Goal: Task Accomplishment & Management: Use online tool/utility

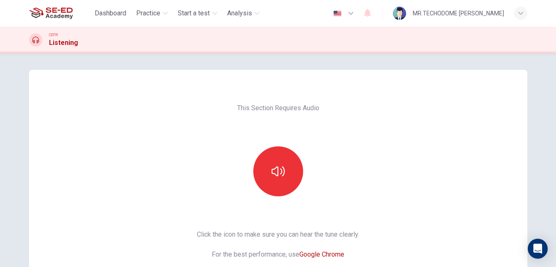
scroll to position [83, 0]
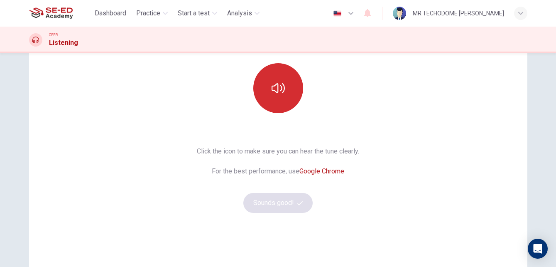
click at [281, 96] on button "button" at bounding box center [278, 88] width 50 height 50
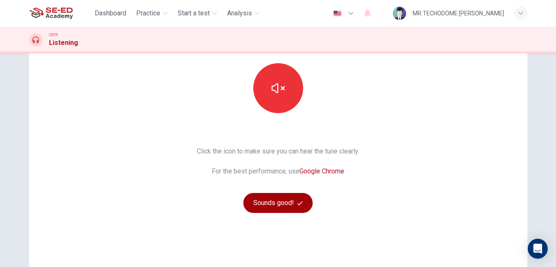
click at [297, 200] on icon "button" at bounding box center [299, 202] width 5 height 5
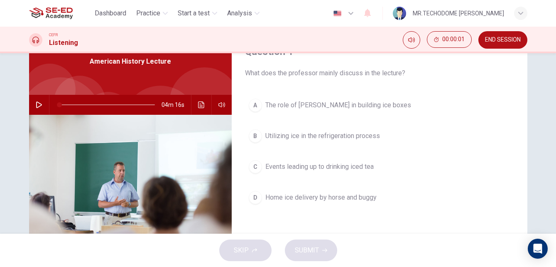
scroll to position [0, 0]
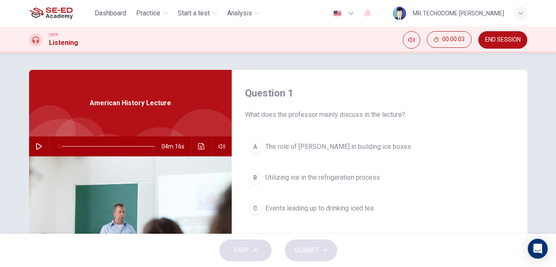
click at [36, 144] on icon "button" at bounding box center [39, 146] width 7 height 7
click at [39, 147] on icon "button" at bounding box center [39, 146] width 7 height 7
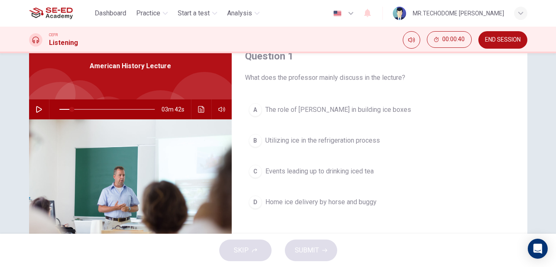
scroll to position [42, 0]
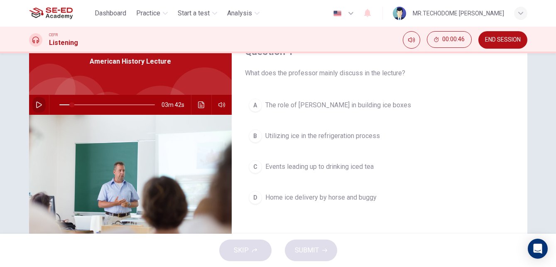
click at [37, 106] on icon "button" at bounding box center [39, 104] width 7 height 7
click at [247, 138] on button "B Utilizing ice in the refrigeration process" at bounding box center [379, 135] width 269 height 21
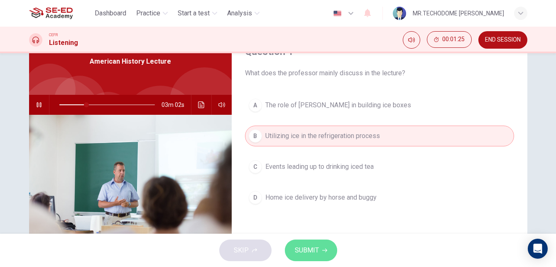
click at [314, 253] on span "SUBMIT" at bounding box center [307, 250] width 24 height 12
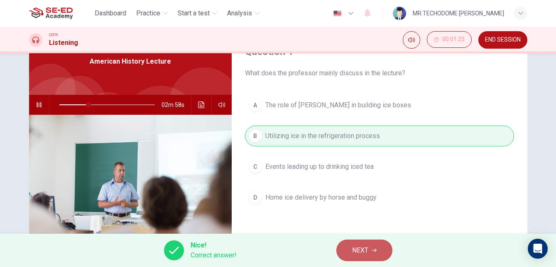
click at [363, 252] on span "NEXT" at bounding box center [360, 250] width 16 height 12
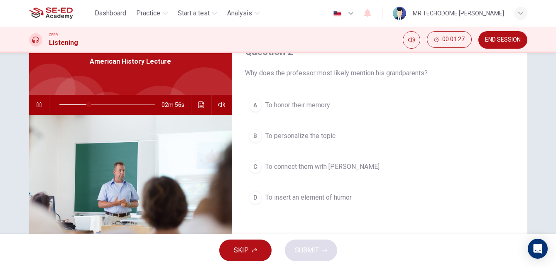
click at [38, 104] on icon "button" at bounding box center [39, 104] width 7 height 7
click at [39, 103] on icon "button" at bounding box center [39, 104] width 7 height 7
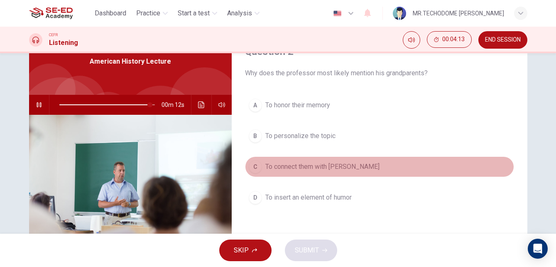
click at [277, 164] on span "To connect them with [PERSON_NAME]" at bounding box center [322, 167] width 114 height 10
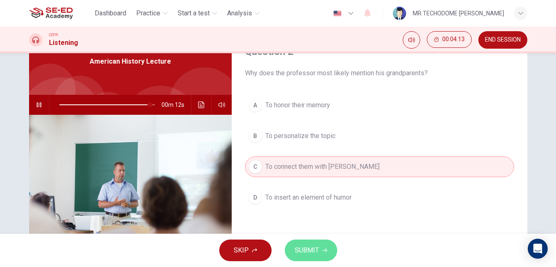
click at [316, 241] on button "SUBMIT" at bounding box center [311, 250] width 52 height 22
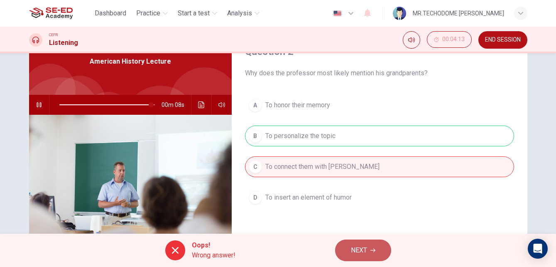
click at [357, 249] on span "NEXT" at bounding box center [359, 250] width 16 height 12
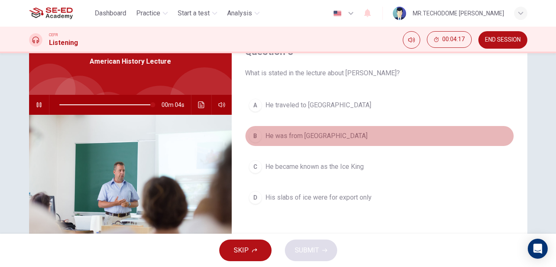
click at [259, 135] on div "B" at bounding box center [255, 135] width 13 height 13
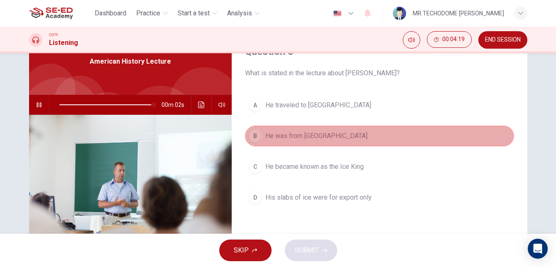
click at [265, 138] on span "He was from [GEOGRAPHIC_DATA]" at bounding box center [316, 136] width 102 height 10
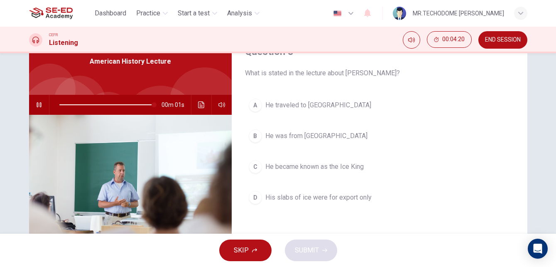
click at [265, 135] on span "He was from [GEOGRAPHIC_DATA]" at bounding box center [316, 136] width 102 height 10
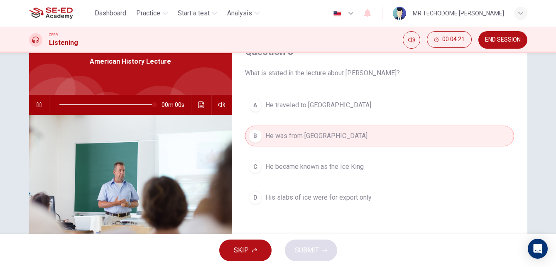
click at [257, 137] on div "B" at bounding box center [255, 135] width 13 height 13
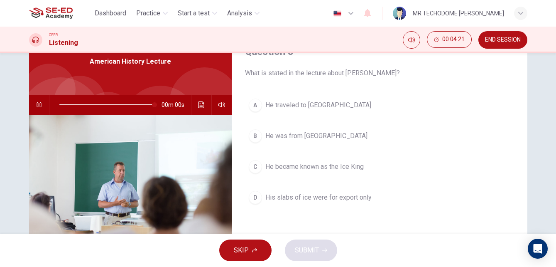
type input "0"
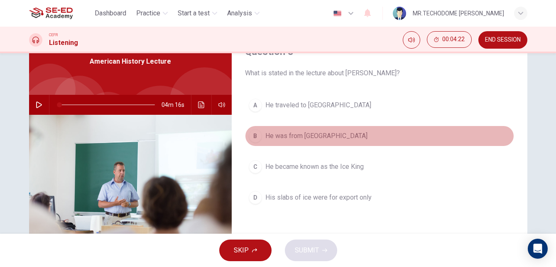
click at [255, 137] on div "B" at bounding box center [255, 135] width 13 height 13
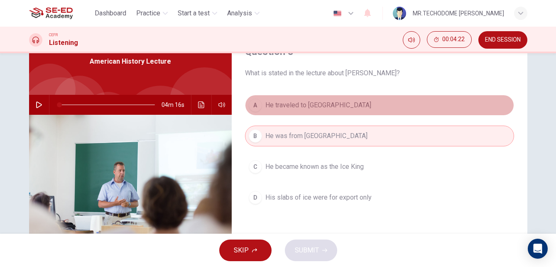
click at [259, 105] on div "A" at bounding box center [255, 104] width 13 height 13
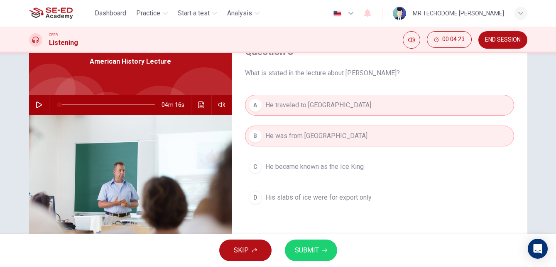
click at [261, 99] on button "A He traveled to [GEOGRAPHIC_DATA]" at bounding box center [379, 105] width 269 height 21
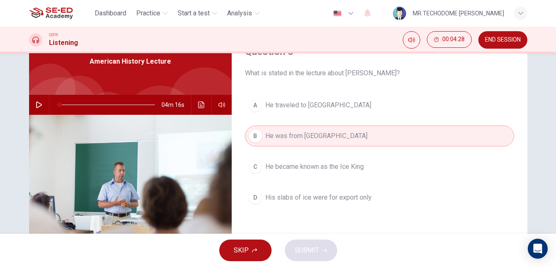
click at [380, 167] on button "C He became known as the Ice King" at bounding box center [379, 166] width 269 height 21
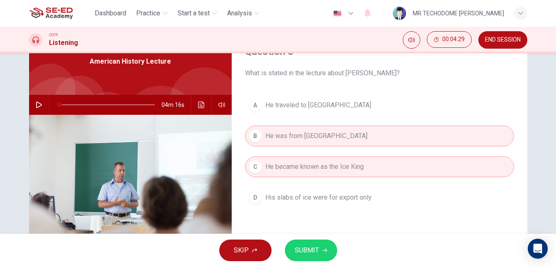
click at [326, 255] on button "SUBMIT" at bounding box center [311, 250] width 52 height 22
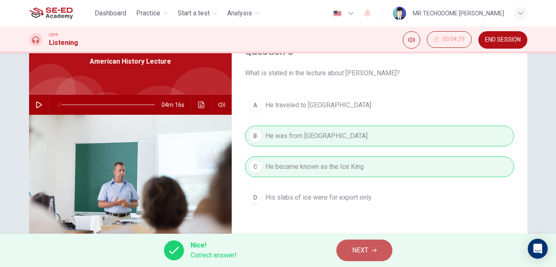
click at [360, 252] on span "NEXT" at bounding box center [360, 250] width 16 height 12
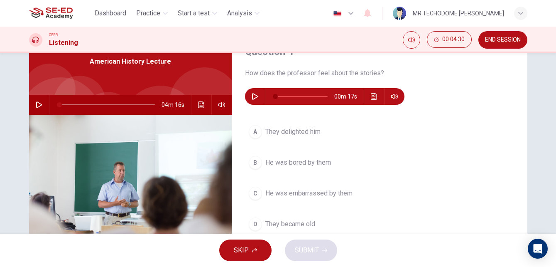
click at [253, 98] on icon "button" at bounding box center [255, 96] width 6 height 7
click at [253, 96] on icon "button" at bounding box center [255, 96] width 7 height 7
click at [301, 132] on span "They delighted him" at bounding box center [292, 132] width 55 height 10
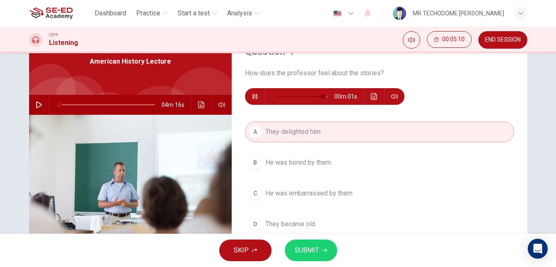
click at [323, 239] on button "SUBMIT" at bounding box center [311, 250] width 52 height 22
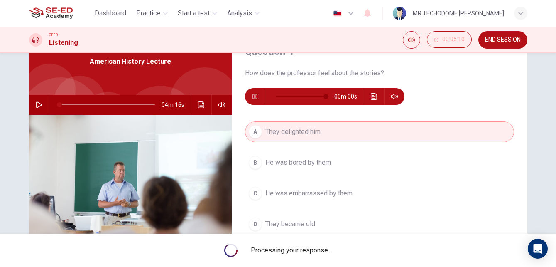
type input "0"
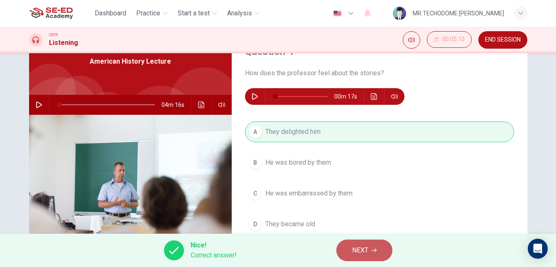
click at [345, 246] on button "NEXT" at bounding box center [364, 250] width 56 height 22
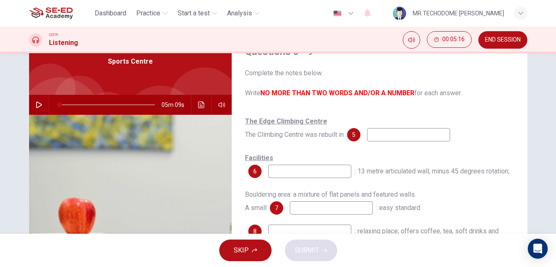
click at [32, 103] on button "button" at bounding box center [38, 105] width 13 height 20
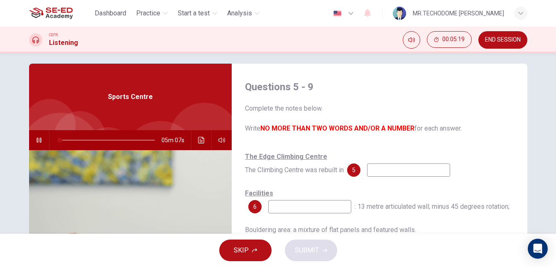
scroll to position [0, 0]
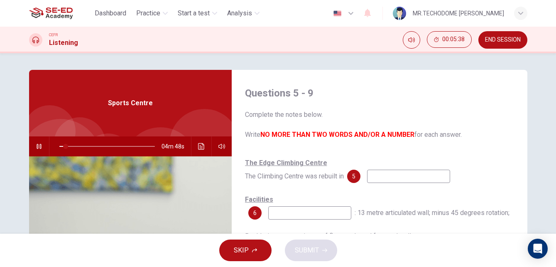
click at [418, 176] on input at bounding box center [408, 175] width 83 height 13
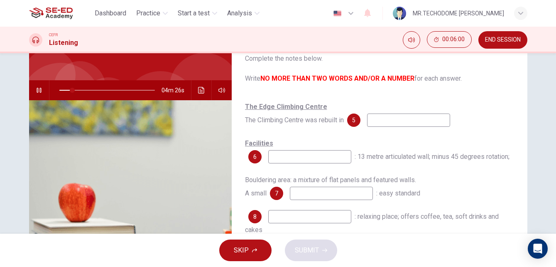
scroll to position [42, 0]
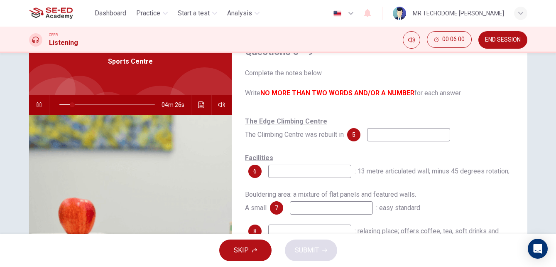
type input "14"
drag, startPoint x: 508, startPoint y: 40, endPoint x: 326, endPoint y: 48, distance: 182.1
click at [508, 40] on span "END SESSION" at bounding box center [503, 40] width 36 height 7
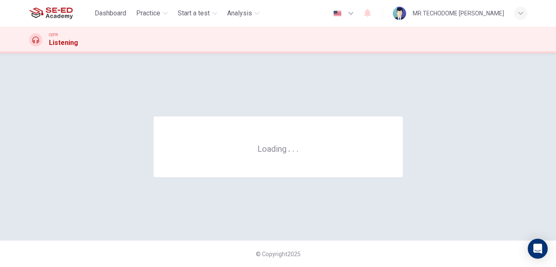
scroll to position [0, 0]
